Goal: Check status

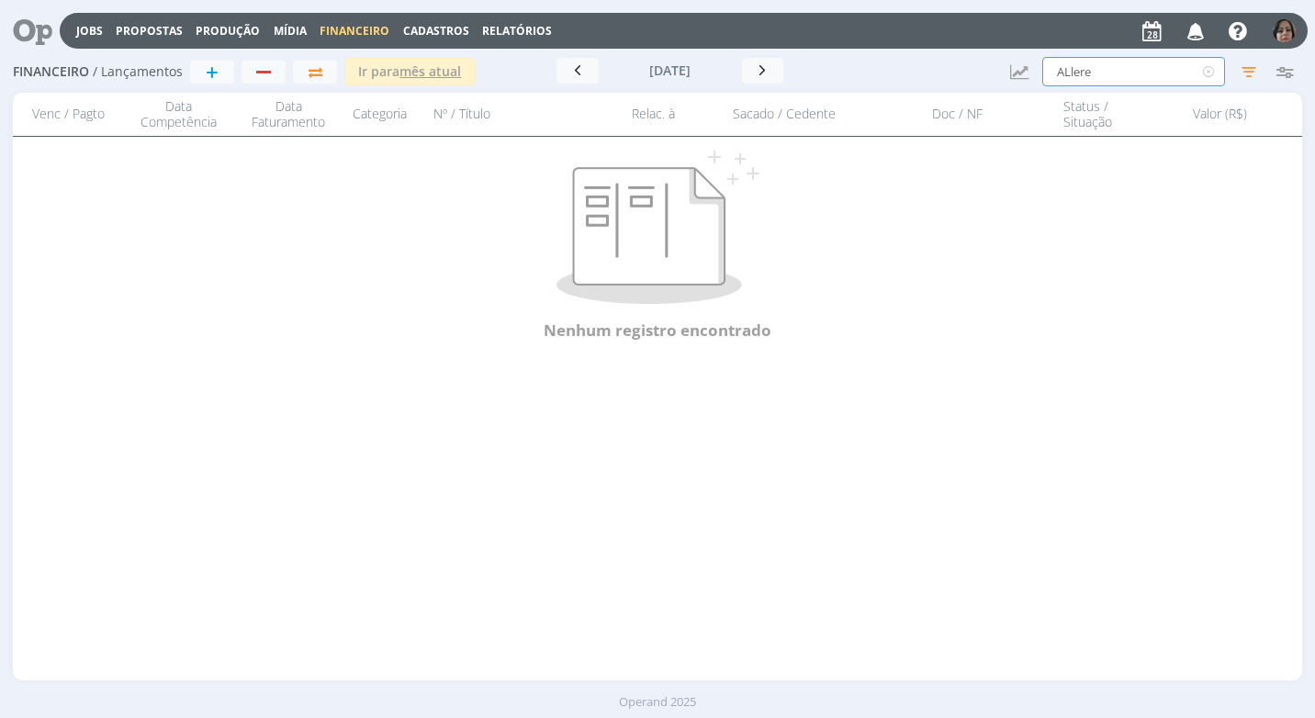
drag, startPoint x: 1106, startPoint y: 69, endPoint x: 993, endPoint y: 67, distance: 112.9
click at [993, 67] on div "Financeiro / Lançamentos + Ir para mês atual [DATE] < 2025 > Janeiro Fevereiro …" at bounding box center [657, 72] width 1288 height 42
click at [1071, 74] on input "edinilson" at bounding box center [1133, 71] width 183 height 29
drag, startPoint x: 1077, startPoint y: 73, endPoint x: 1077, endPoint y: 100, distance: 26.6
click at [1077, 79] on input "ednilson" at bounding box center [1133, 71] width 183 height 29
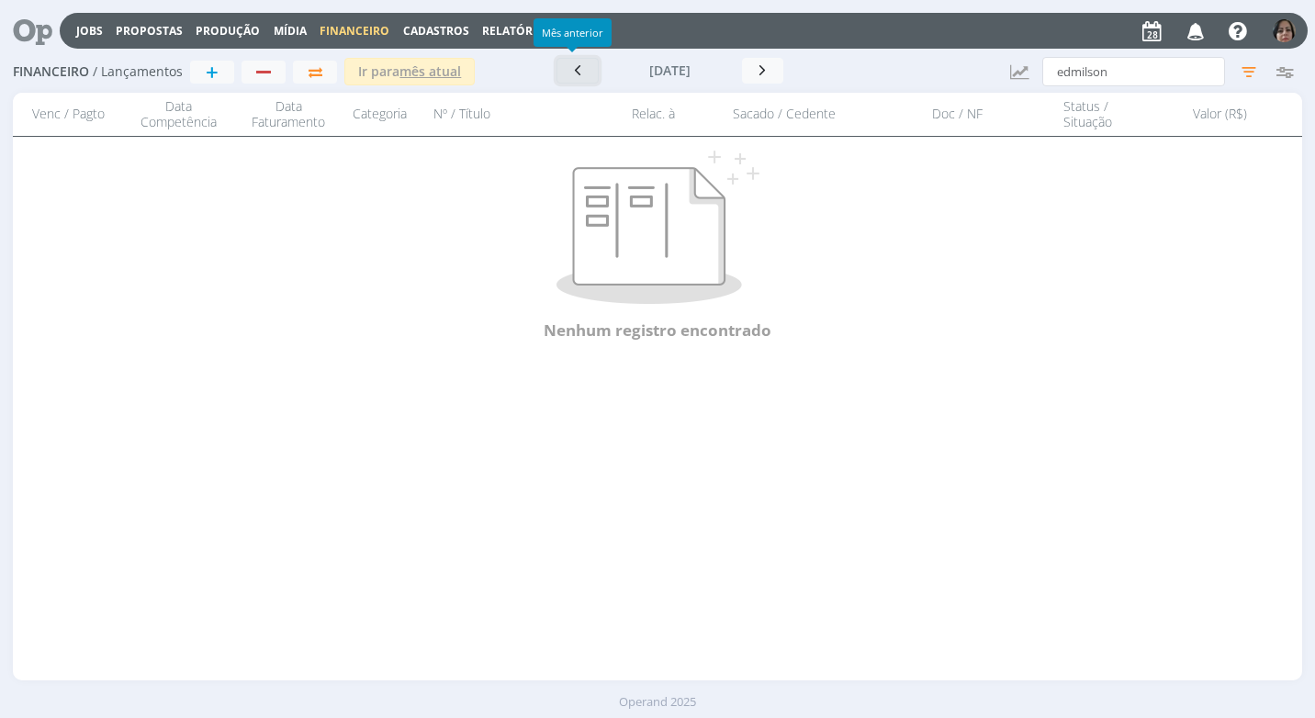
click at [578, 75] on icon "button" at bounding box center [577, 70] width 18 height 17
click at [1081, 75] on input "edmilson" at bounding box center [1133, 71] width 183 height 29
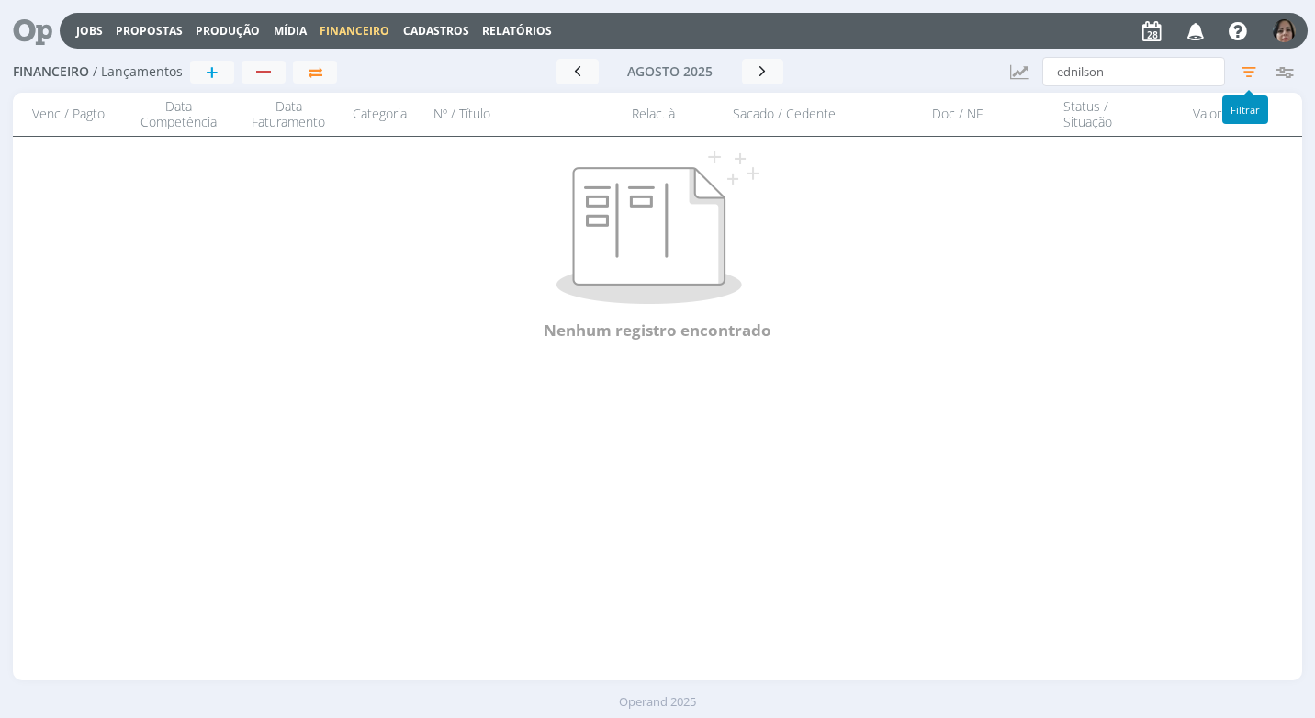
click at [1241, 78] on icon "button" at bounding box center [1248, 71] width 33 height 33
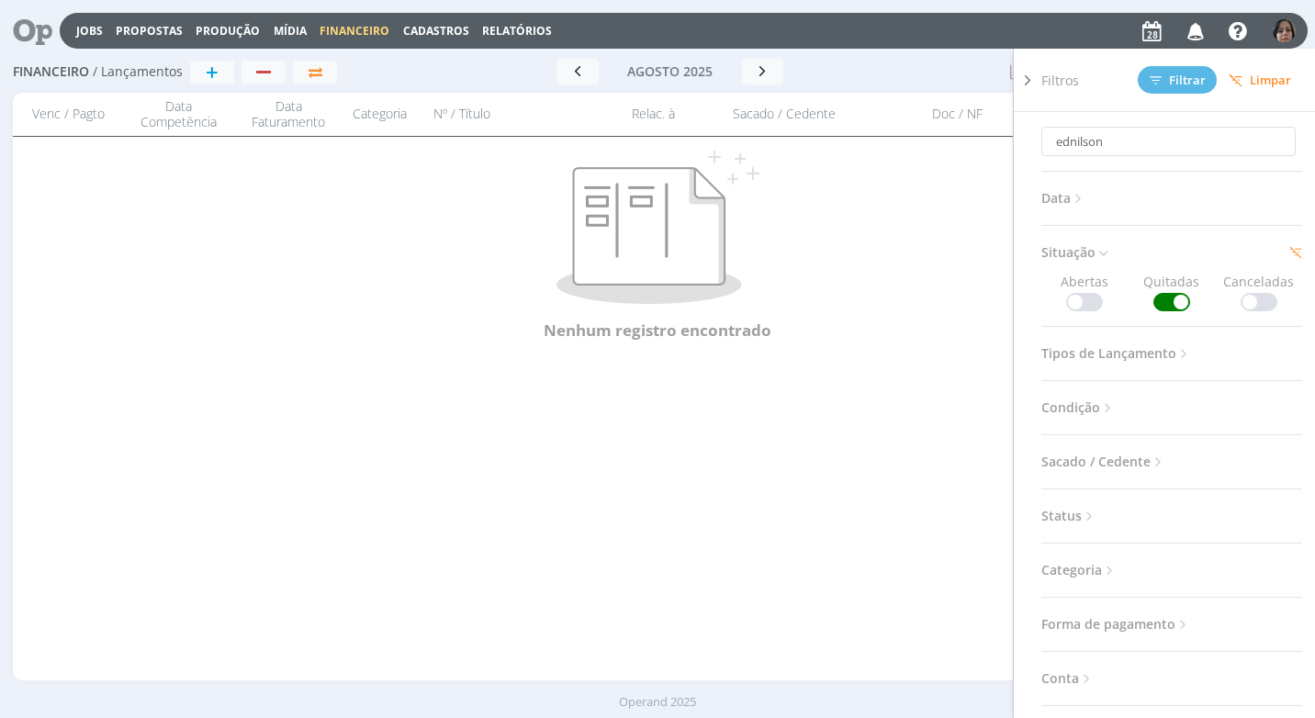
click at [896, 314] on div "Nenhum registro encontrado" at bounding box center [657, 246] width 1288 height 270
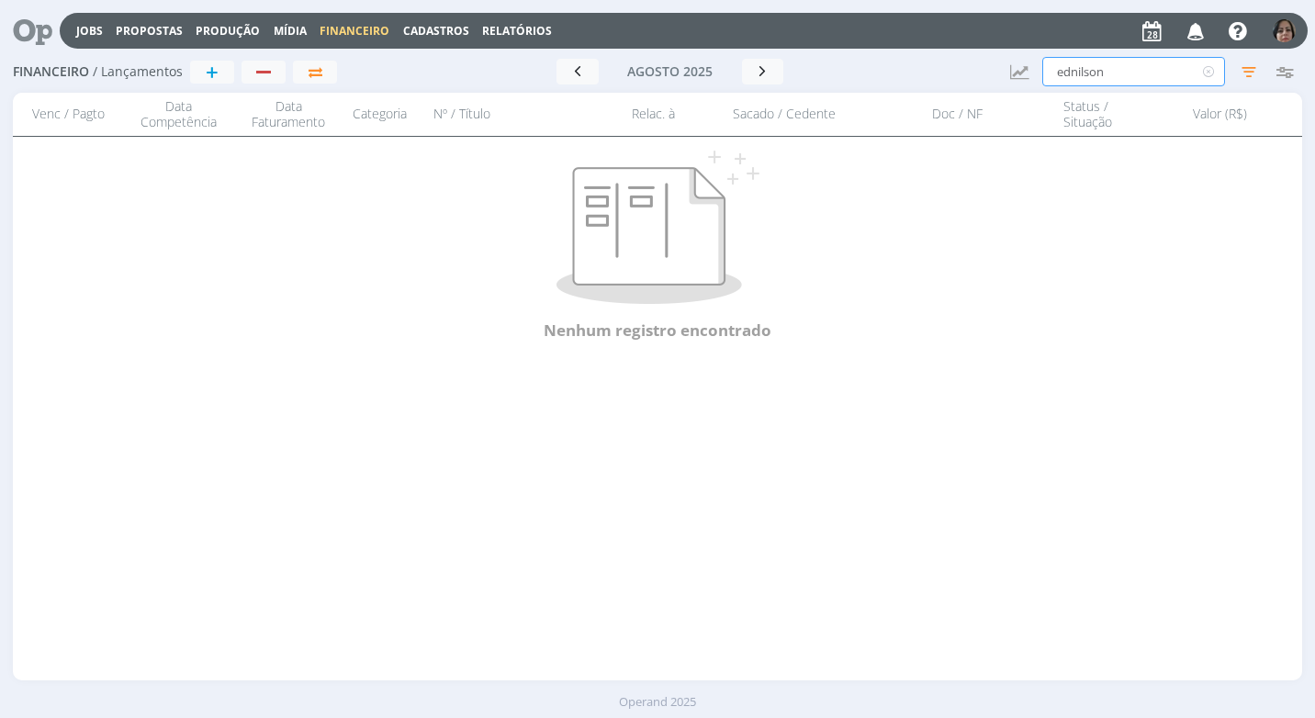
drag, startPoint x: 1071, startPoint y: 71, endPoint x: 1060, endPoint y: 129, distance: 58.9
click at [1070, 75] on input "ednilson" at bounding box center [1133, 71] width 183 height 29
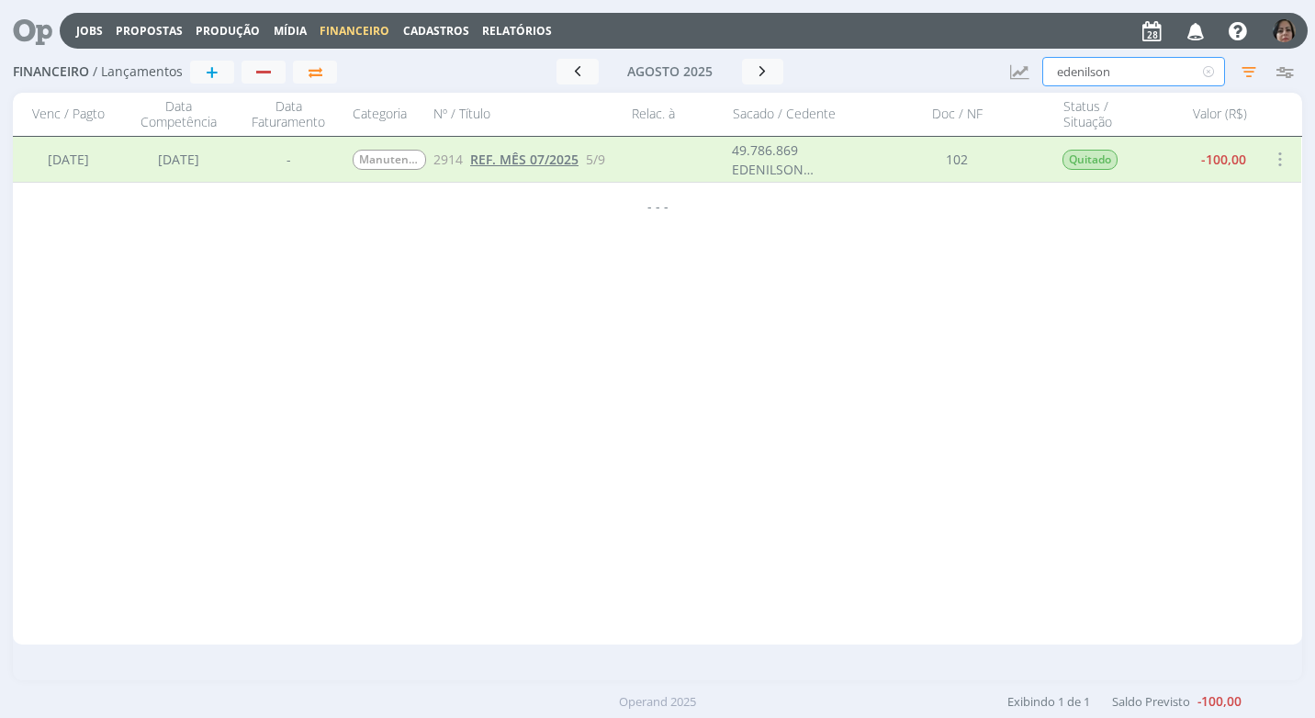
type input "edenilson"
click at [562, 161] on span "REF. MÊS 07/2025" at bounding box center [524, 159] width 108 height 17
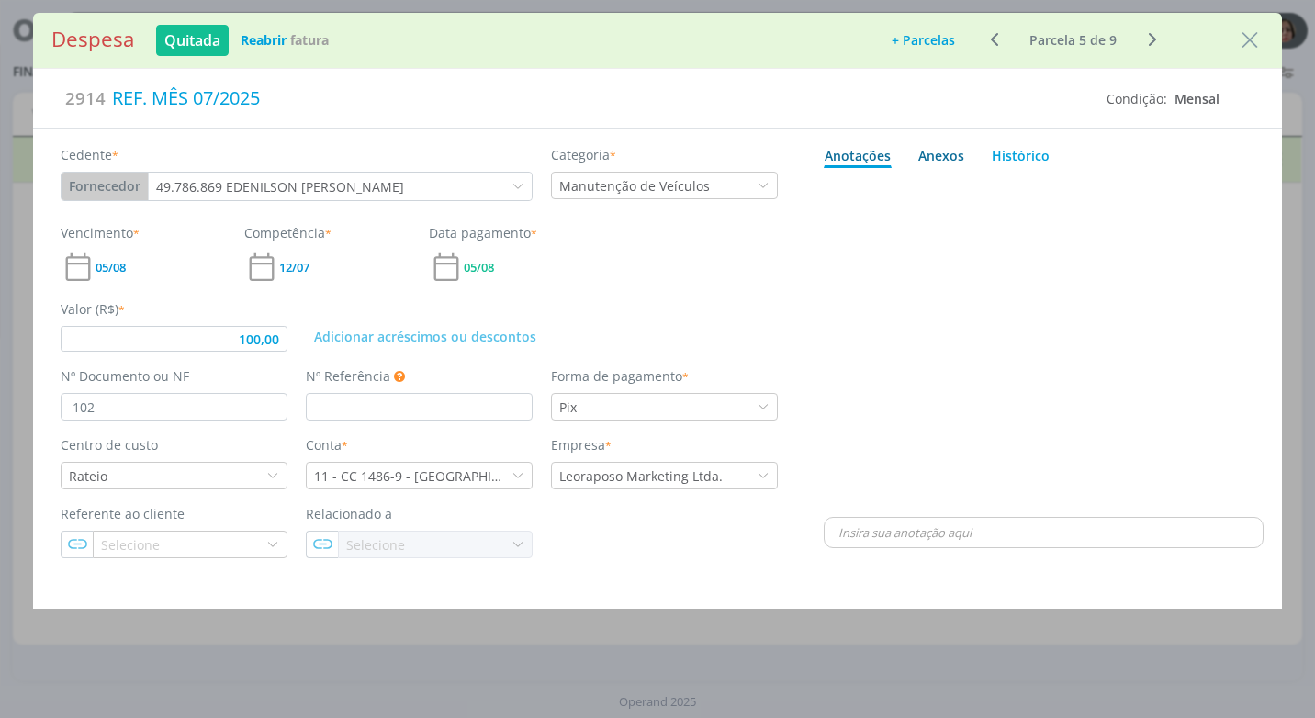
click at [946, 151] on div "Anexos 0" at bounding box center [941, 155] width 46 height 19
type input "100,00"
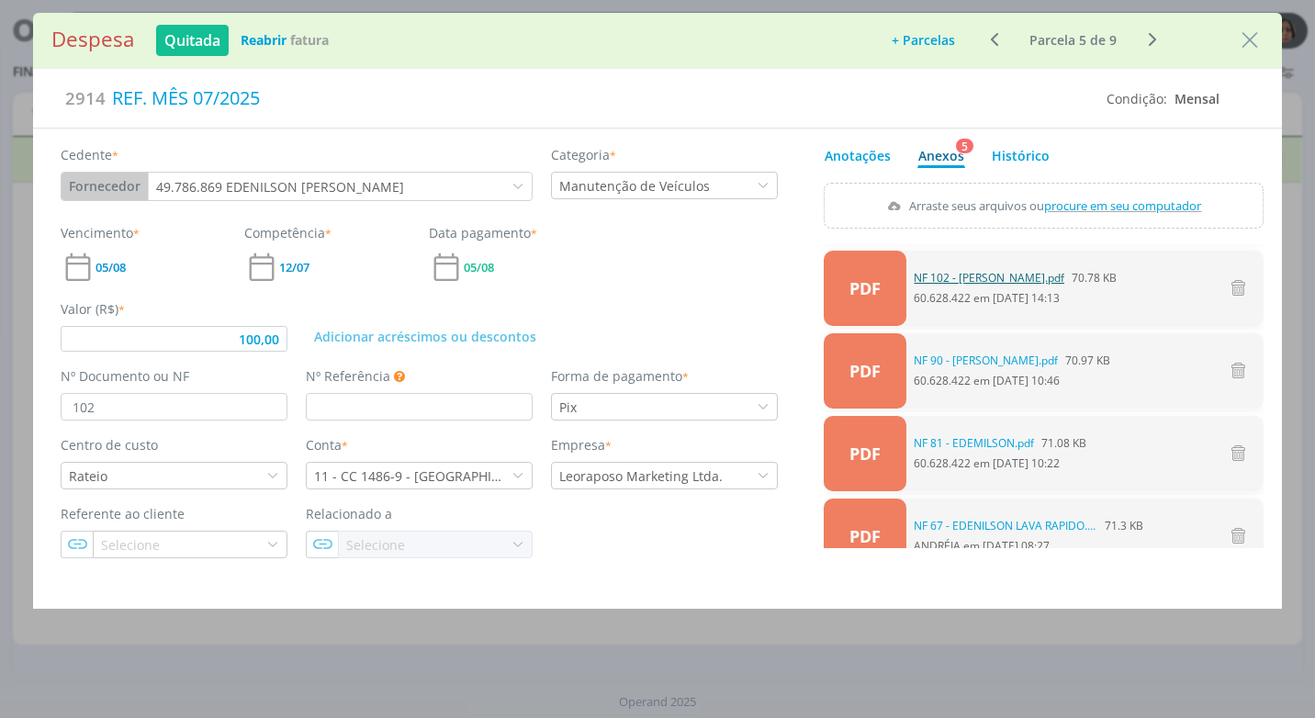
click at [978, 276] on link "NF 102 - [PERSON_NAME].pdf" at bounding box center [989, 278] width 151 height 17
click at [1247, 36] on icon "Close" at bounding box center [1250, 41] width 28 height 28
